Goal: Find specific page/section: Find specific page/section

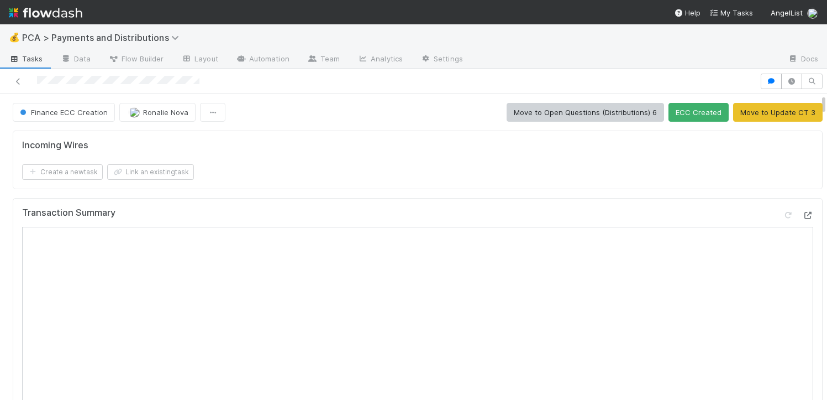
click at [802, 209] on div at bounding box center [807, 214] width 11 height 11
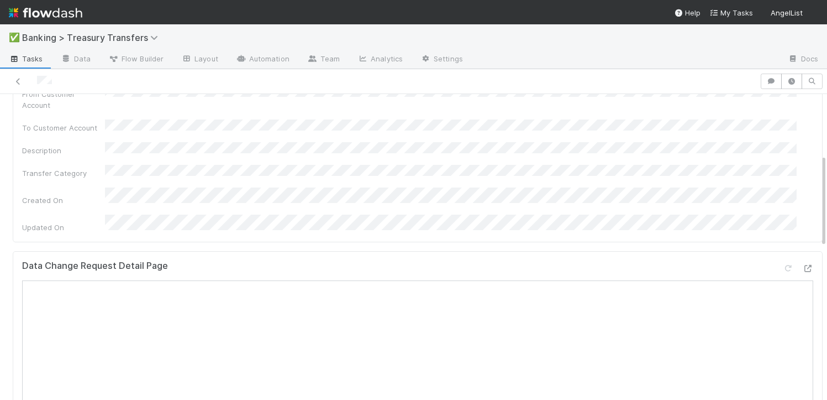
scroll to position [427, 0]
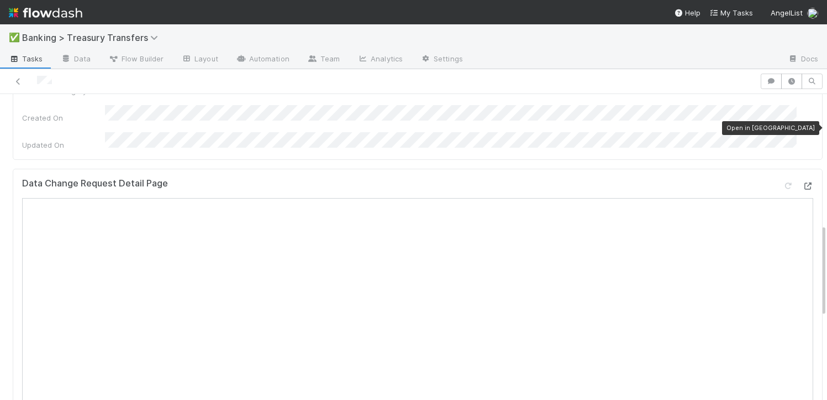
click at [802, 182] on icon at bounding box center [807, 185] width 11 height 7
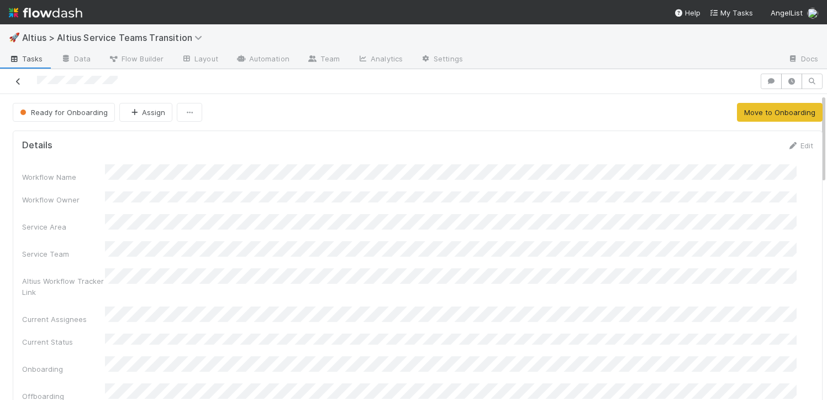
click at [17, 82] on icon at bounding box center [18, 81] width 11 height 7
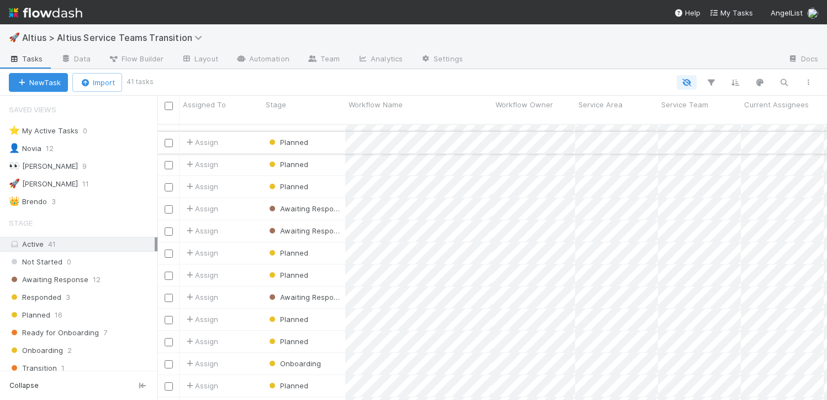
scroll to position [193, 0]
click at [786, 79] on icon "button" at bounding box center [784, 82] width 11 height 10
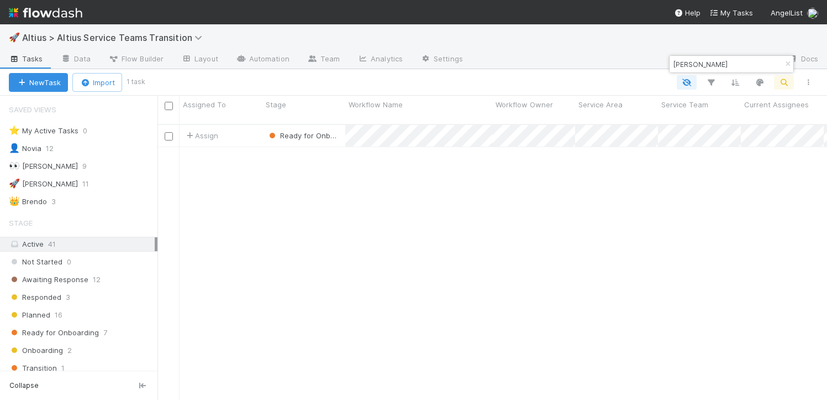
scroll to position [121, 0]
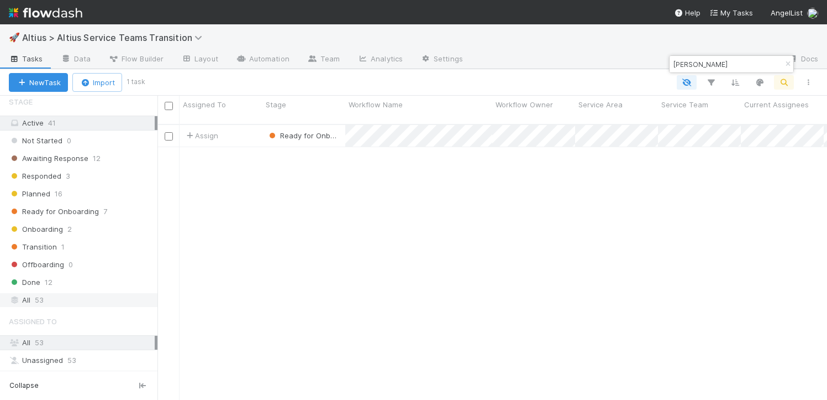
click at [56, 303] on div "All 53" at bounding box center [82, 300] width 146 height 14
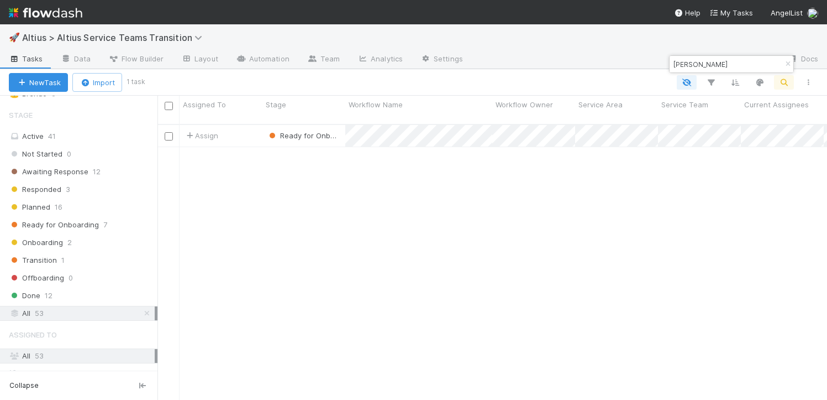
scroll to position [108, 0]
drag, startPoint x: 745, startPoint y: 66, endPoint x: 633, endPoint y: 66, distance: 112.7
click at [633, 66] on body "🚀 Altius > Altius Service Teams Transition Tasks Data Flow Builder Layout Autom…" at bounding box center [413, 200] width 827 height 400
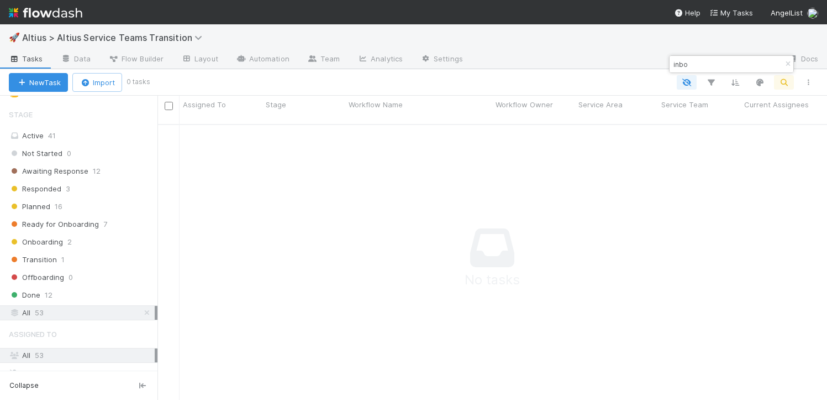
type input "inbox"
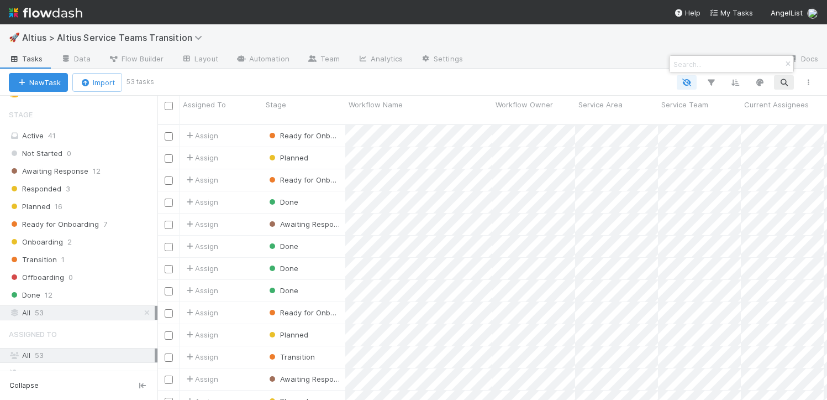
scroll to position [276, 661]
click at [155, 129] on div at bounding box center [413, 200] width 827 height 400
click at [153, 145] on div at bounding box center [413, 200] width 827 height 400
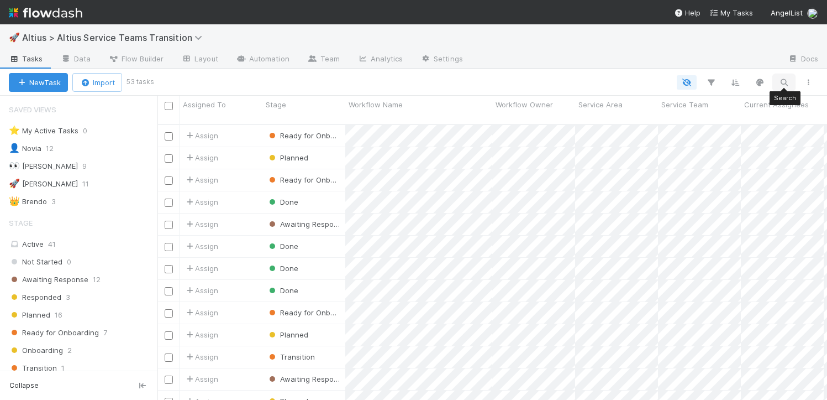
click at [789, 83] on icon "button" at bounding box center [784, 82] width 11 height 10
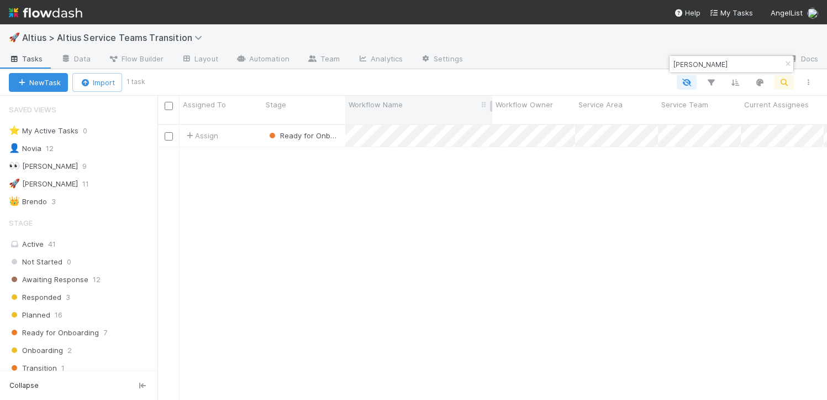
scroll to position [276, 661]
type input "[PERSON_NAME]"
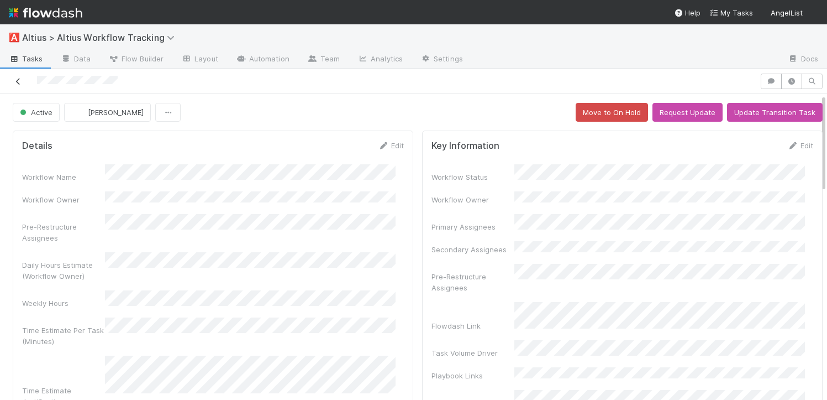
click at [17, 82] on icon at bounding box center [18, 81] width 11 height 7
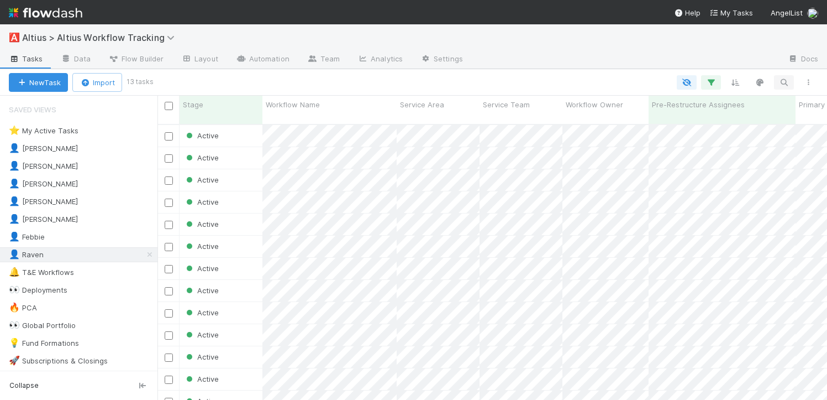
scroll to position [276, 661]
click at [787, 85] on icon "button" at bounding box center [784, 82] width 11 height 10
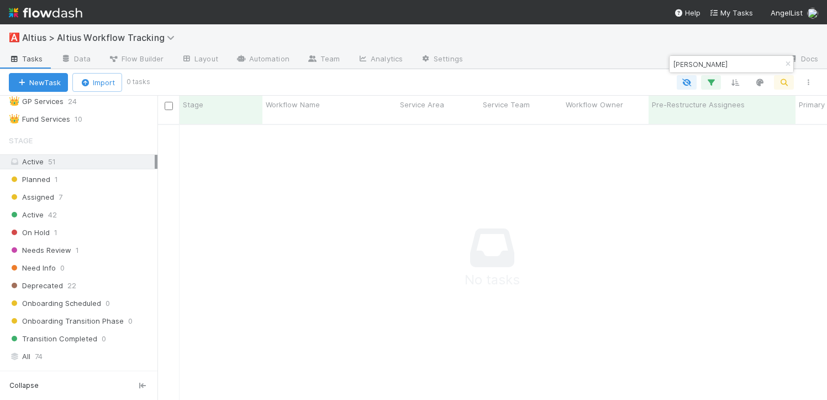
scroll to position [492, 0]
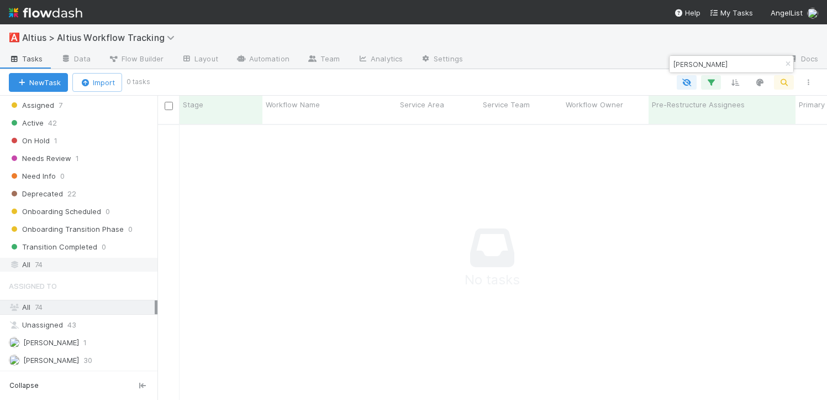
click at [50, 260] on div "All 74" at bounding box center [82, 265] width 146 height 14
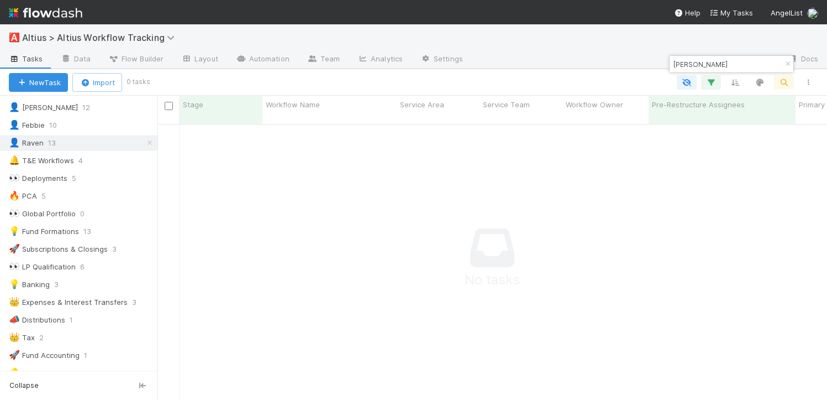
scroll to position [112, 0]
click at [144, 141] on icon at bounding box center [149, 142] width 11 height 7
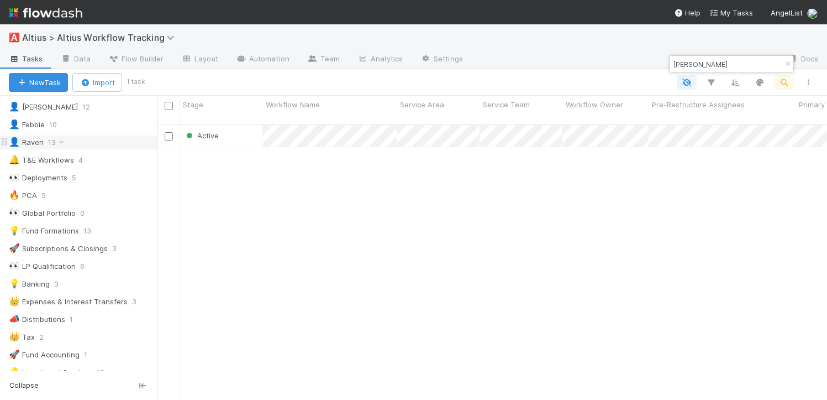
scroll to position [276, 661]
click at [747, 65] on input "[PERSON_NAME]" at bounding box center [726, 63] width 111 height 13
type input "portfolio inbox"
